Goal: Task Accomplishment & Management: Manage account settings

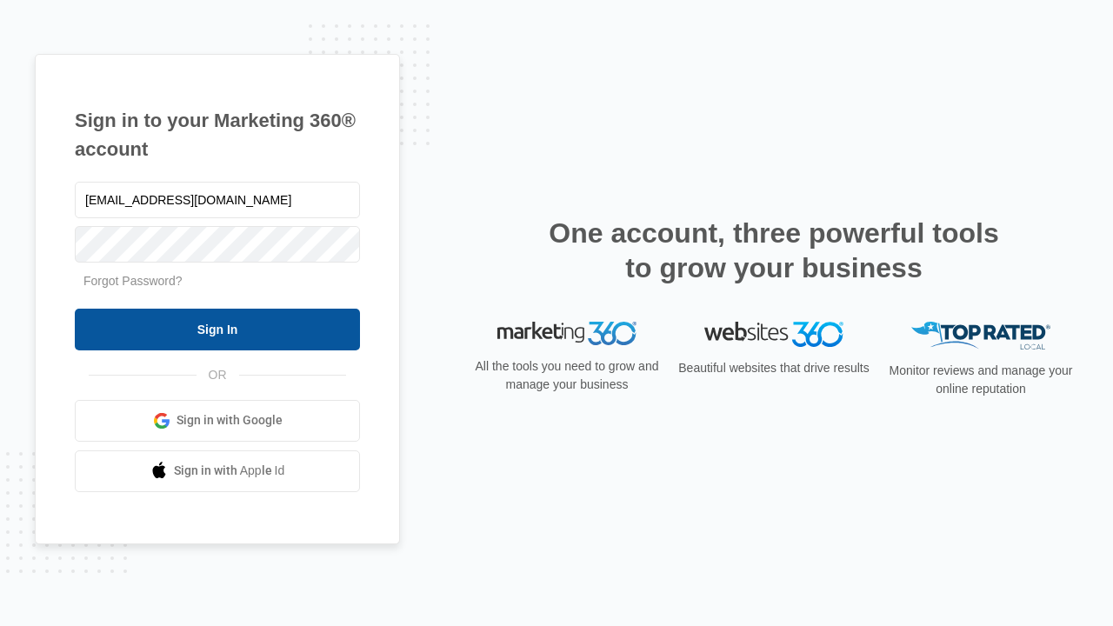
click at [217, 329] on input "Sign In" at bounding box center [217, 330] width 285 height 42
